Goal: Information Seeking & Learning: Learn about a topic

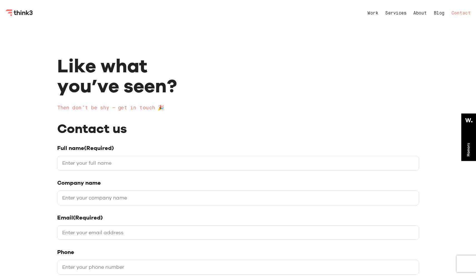
select select "General enquiry"
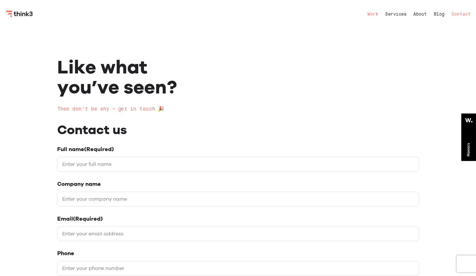
click at [372, 13] on link "Work" at bounding box center [372, 14] width 11 height 4
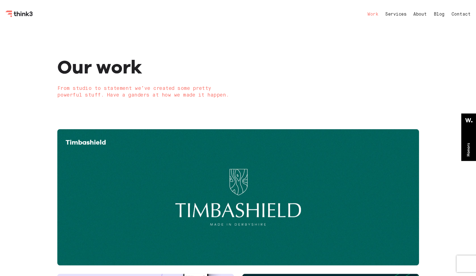
click at [454, 14] on link "Contact" at bounding box center [461, 14] width 19 height 4
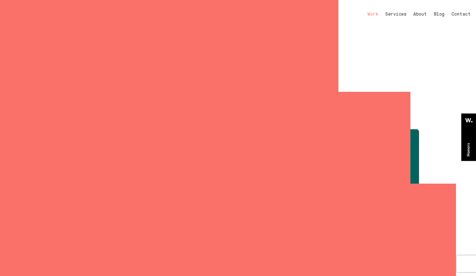
select select "General enquiry"
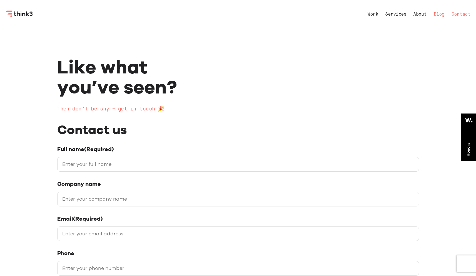
click at [437, 13] on link "Blog" at bounding box center [439, 14] width 11 height 4
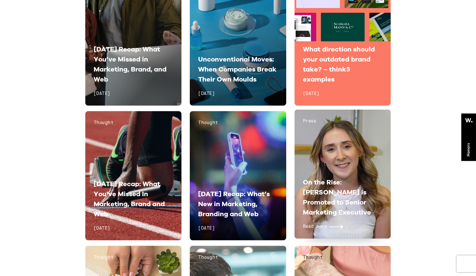
scroll to position [250, 0]
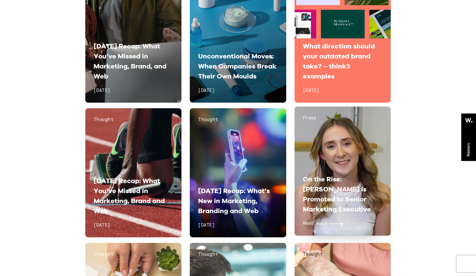
click at [331, 159] on div "Press On the Rise: [PERSON_NAME] is Promoted to Senior Marketing Executive Read…" at bounding box center [343, 170] width 96 height 129
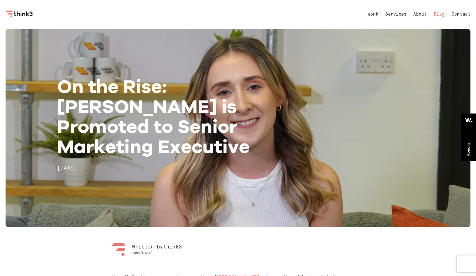
click at [438, 14] on link "Blog" at bounding box center [439, 14] width 11 height 4
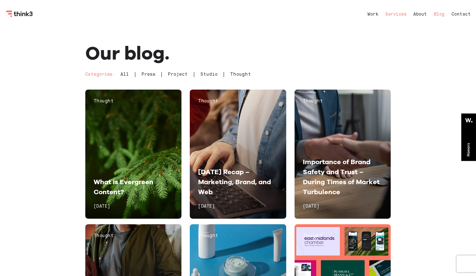
click at [392, 14] on link "Services" at bounding box center [395, 14] width 21 height 4
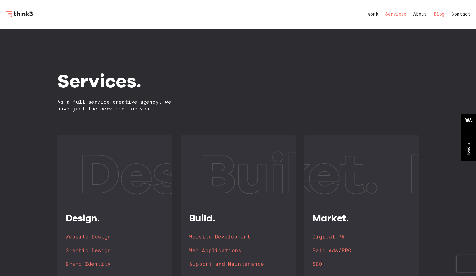
click at [437, 15] on link "Blog" at bounding box center [439, 14] width 11 height 4
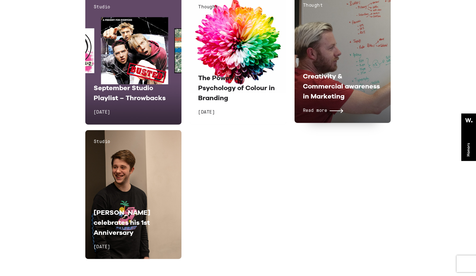
scroll to position [4396, 0]
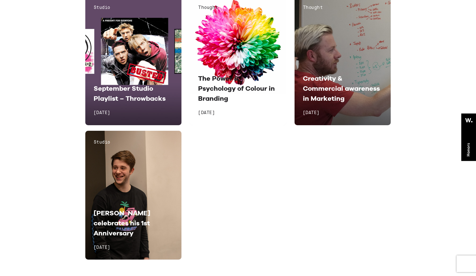
click at [363, 28] on div "Thought Creativity & Commercial awareness in Marketing Read more [DATE]" at bounding box center [343, 60] width 96 height 129
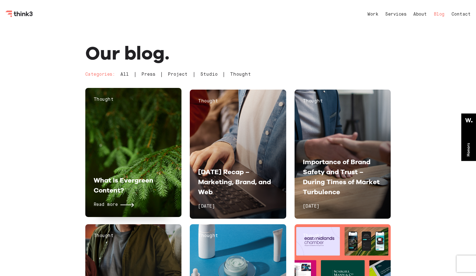
click at [133, 150] on div "Thought What is Evergreen Content? Read more [DATE]" at bounding box center [133, 152] width 96 height 129
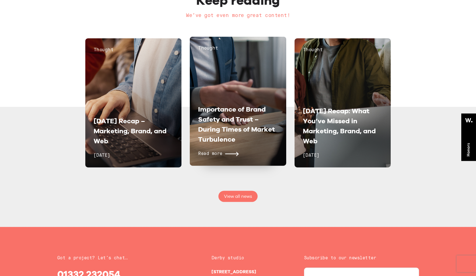
scroll to position [1589, 0]
click at [261, 114] on span "Importance of Brand Safety and Trust – During Times of Market Turbulence" at bounding box center [236, 124] width 77 height 38
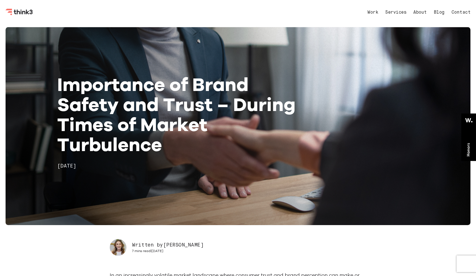
scroll to position [10, 0]
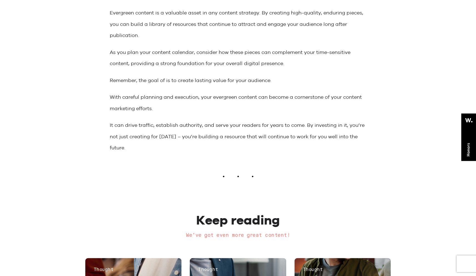
scroll to position [1378, 0]
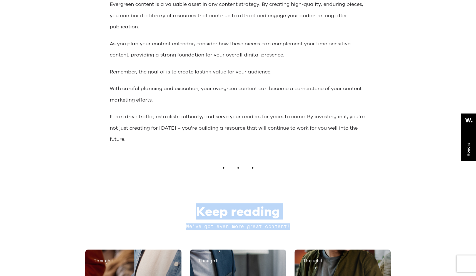
drag, startPoint x: 208, startPoint y: 217, endPoint x: 294, endPoint y: 226, distance: 86.0
click at [294, 226] on div "Keep reading We’ve got even more great content!" at bounding box center [238, 216] width 306 height 27
copy div "Keep reading We’ve got even more great content!"
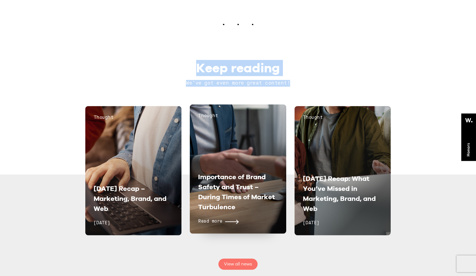
scroll to position [1465, 0]
